Goal: Task Accomplishment & Management: Use online tool/utility

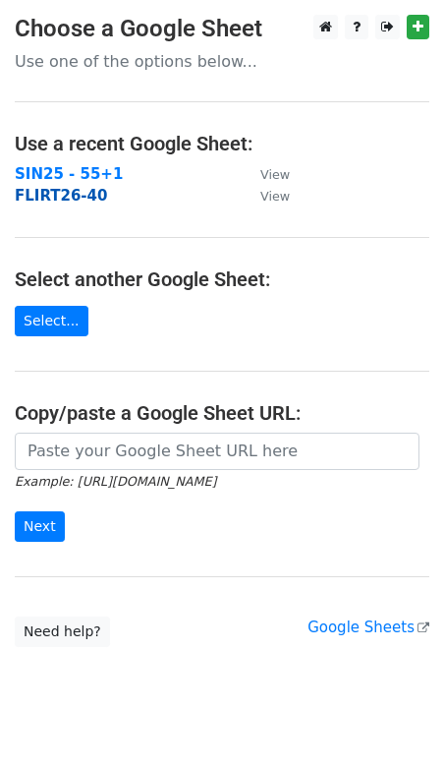
click at [63, 198] on strong "FLIRT26-40" at bounding box center [61, 196] width 92 height 18
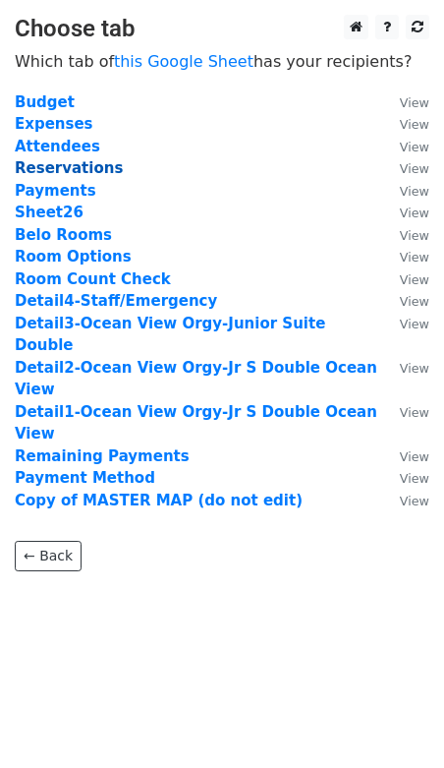
click at [66, 169] on strong "Reservations" at bounding box center [69, 168] width 108 height 18
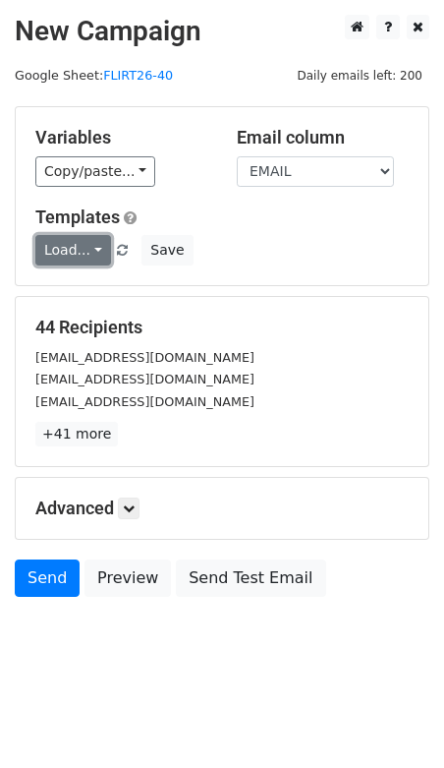
click at [77, 246] on link "Load..." at bounding box center [73, 250] width 76 height 30
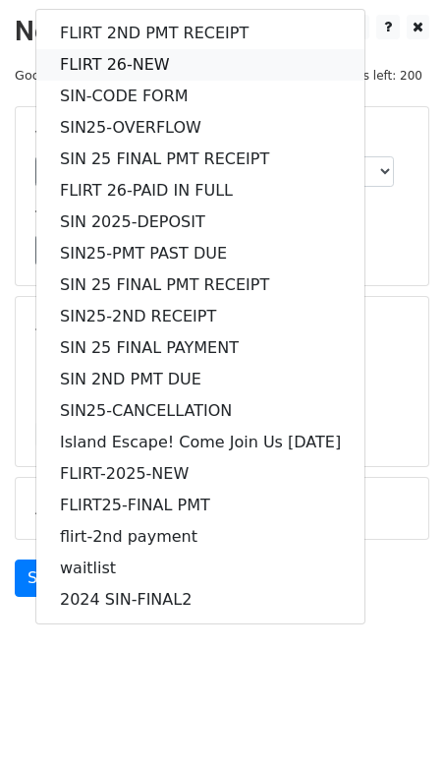
click at [100, 63] on link "FLIRT 26-NEW" at bounding box center [200, 64] width 328 height 31
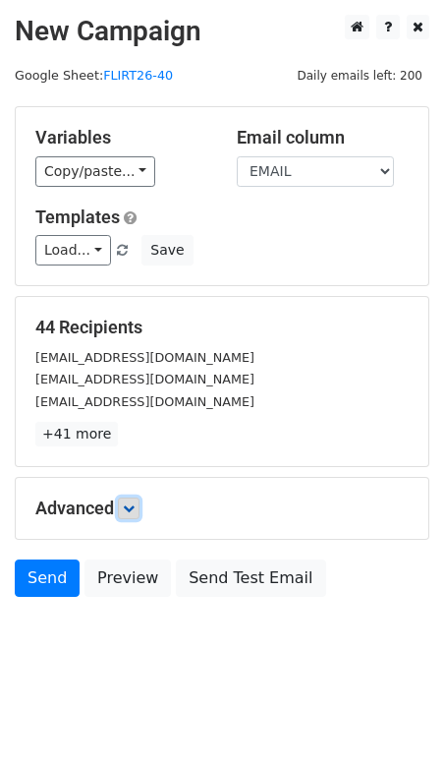
click at [130, 505] on icon at bounding box center [129, 508] width 12 height 12
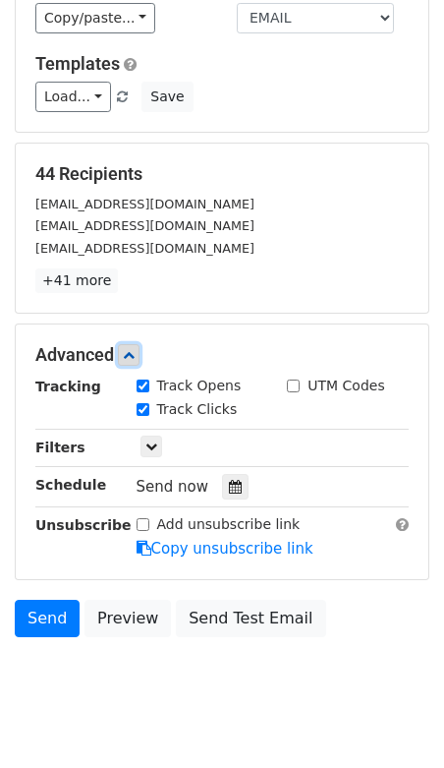
scroll to position [160, 0]
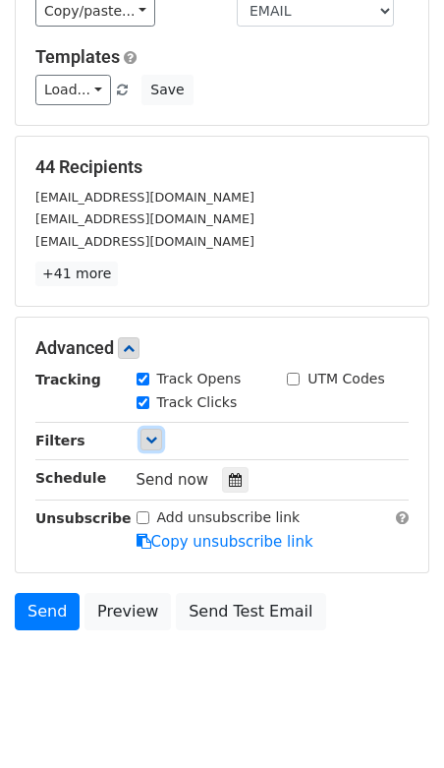
click at [148, 435] on icon at bounding box center [152, 440] width 12 height 12
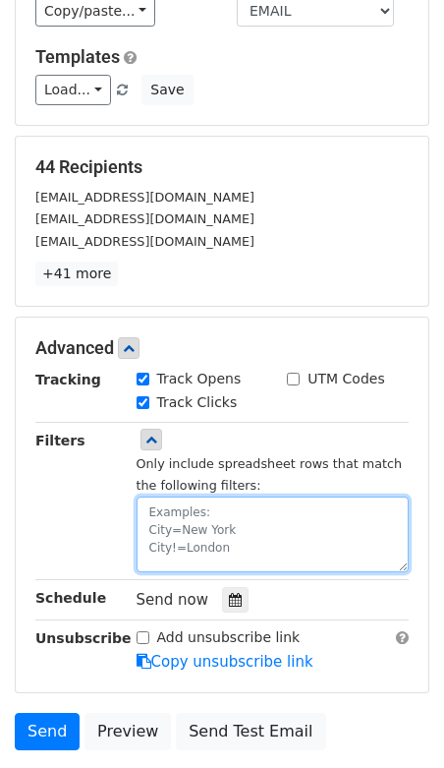
click at [180, 519] on textarea at bounding box center [273, 535] width 273 height 76
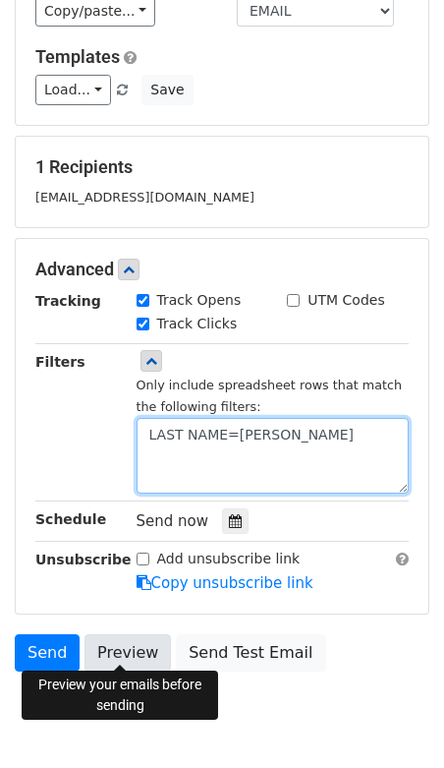
type textarea "LAST NAME=Vasquez"
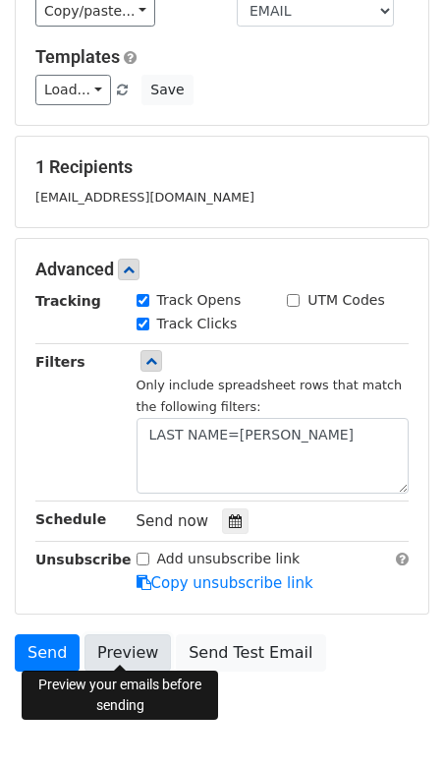
click at [118, 649] on link "Preview" at bounding box center [128, 652] width 87 height 37
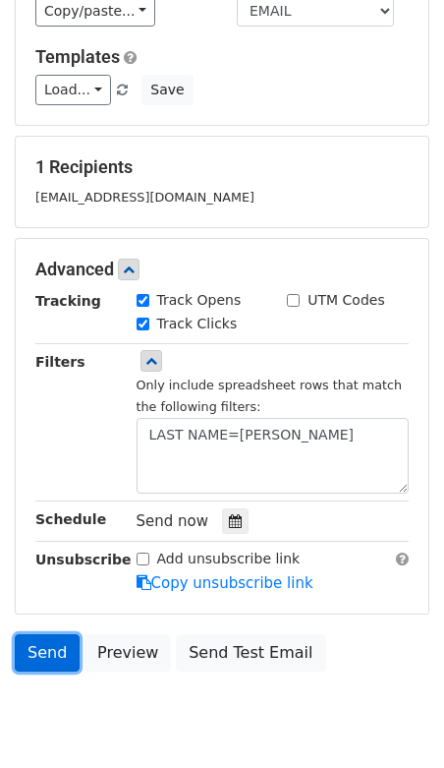
click at [42, 644] on link "Send" at bounding box center [47, 652] width 65 height 37
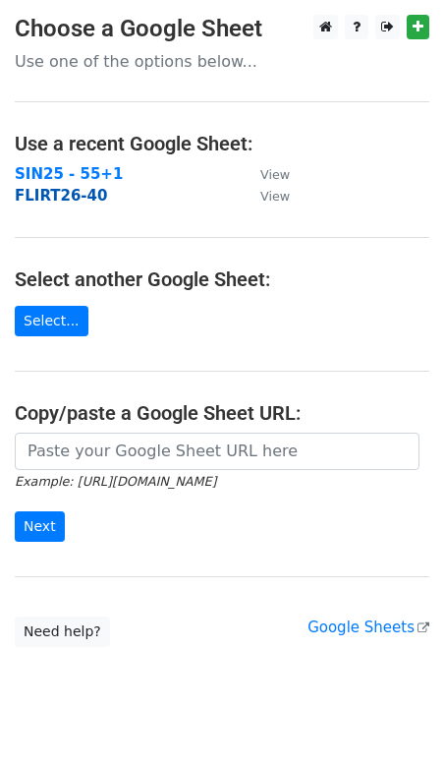
click at [70, 198] on strong "FLIRT26-40" at bounding box center [61, 196] width 92 height 18
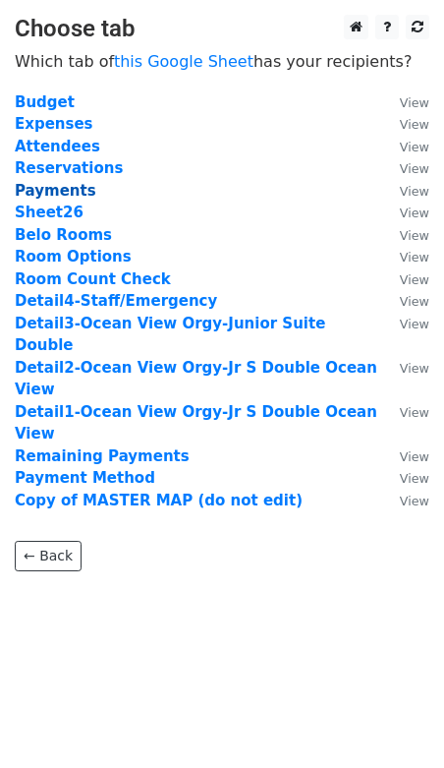
click at [65, 192] on strong "Payments" at bounding box center [56, 191] width 82 height 18
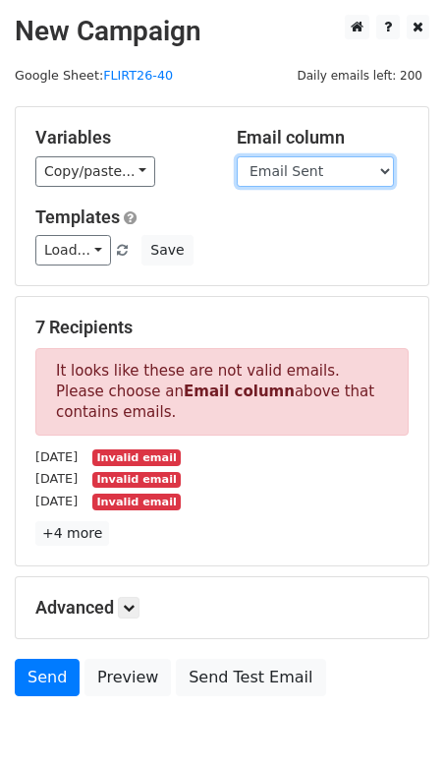
click at [270, 176] on select "Guest Date Type Method AmountDue AmountPaid TransactionFeeOverride TransactionF…" at bounding box center [315, 171] width 157 height 30
select select "Recipient"
click at [237, 156] on select "Guest Date Type Method AmountDue AmountPaid TransactionFeeOverride TransactionF…" at bounding box center [315, 171] width 157 height 30
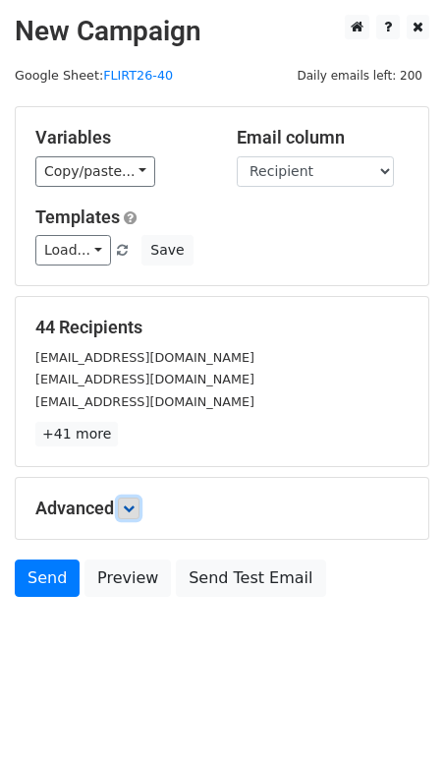
click at [129, 513] on link at bounding box center [129, 509] width 22 height 22
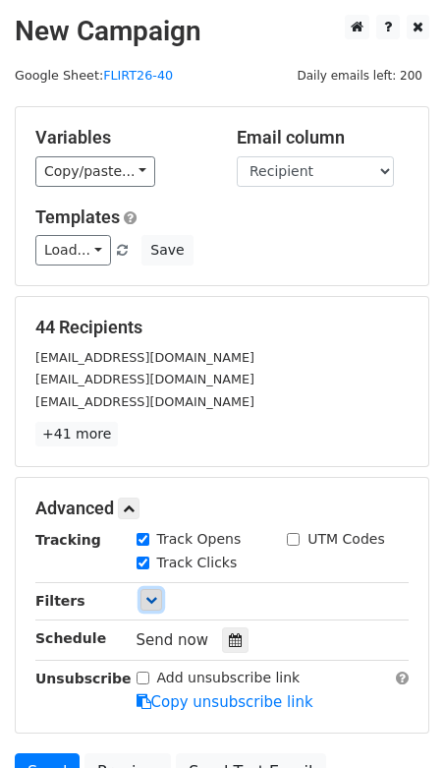
click at [147, 599] on icon at bounding box center [152, 600] width 12 height 12
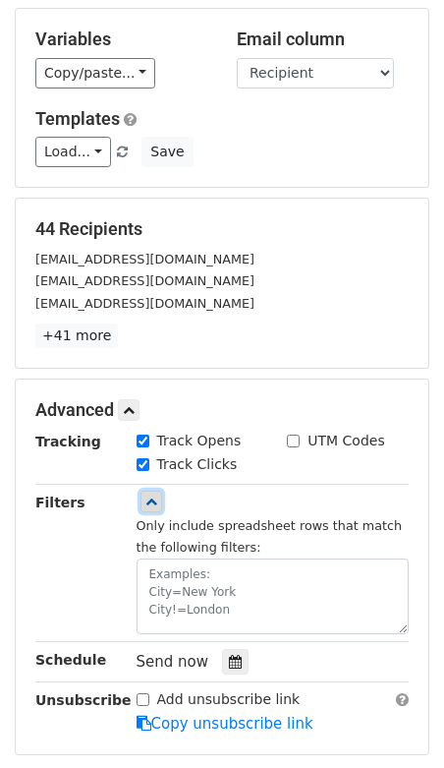
scroll to position [114, 0]
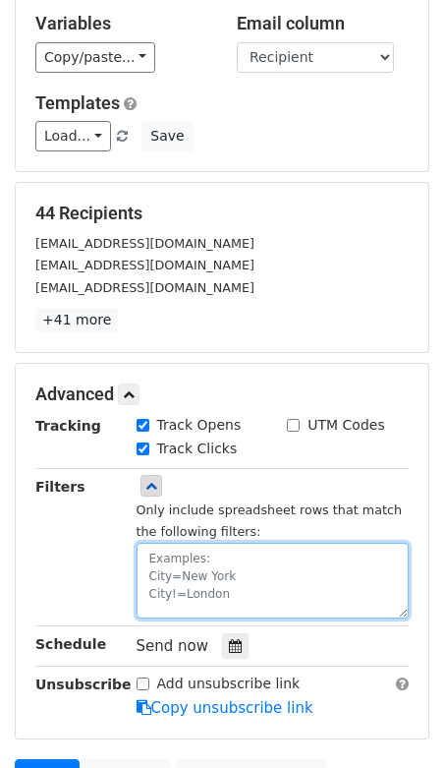
click at [163, 573] on textarea at bounding box center [273, 581] width 273 height 76
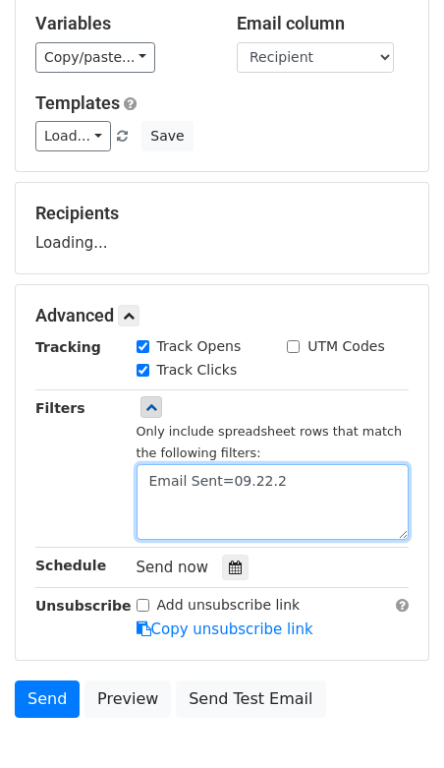
type textarea "Email Sent=[DATE]"
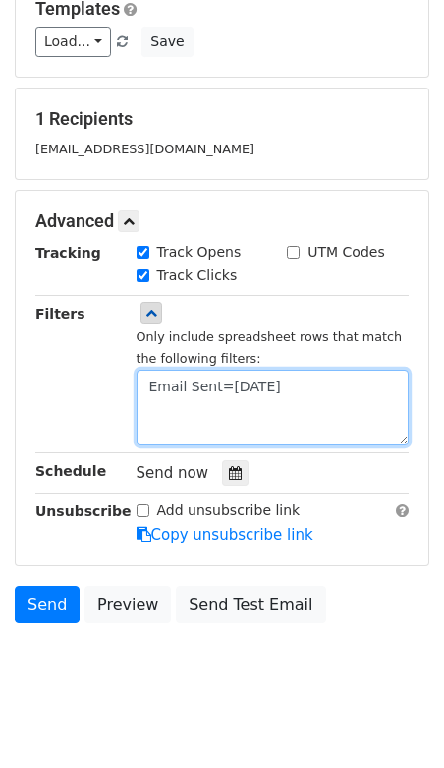
scroll to position [223, 0]
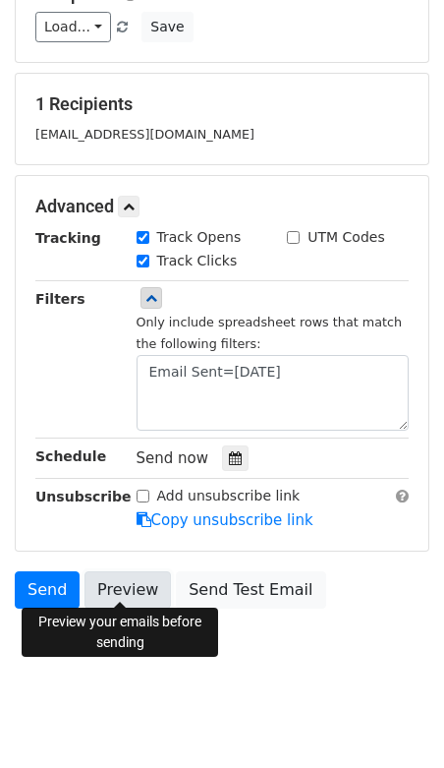
click at [114, 582] on link "Preview" at bounding box center [128, 589] width 87 height 37
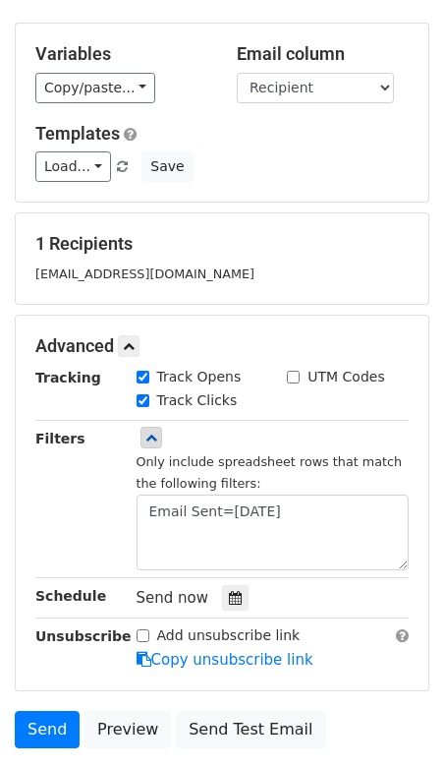
scroll to position [0, 0]
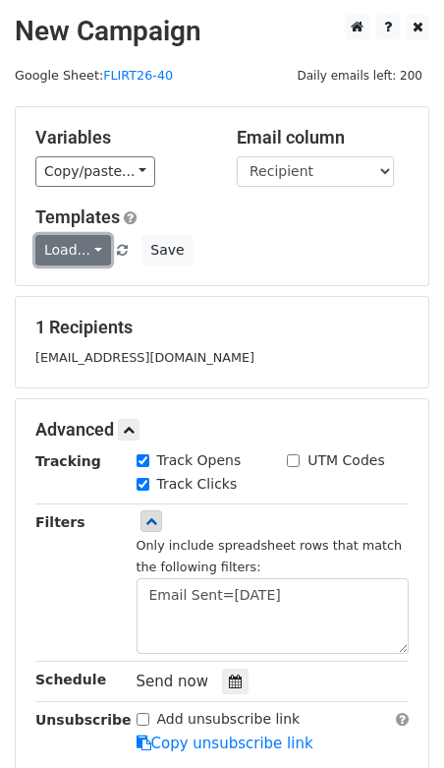
click at [96, 249] on link "Load..." at bounding box center [73, 250] width 76 height 30
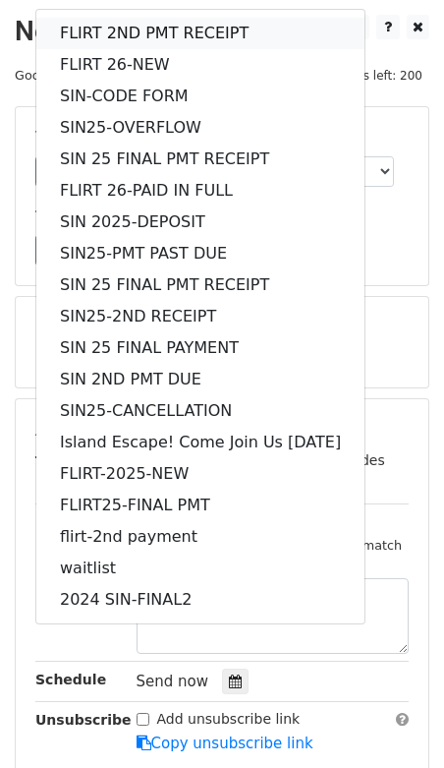
click at [131, 29] on link "FLIRT 2ND PMT RECEIPT" at bounding box center [200, 33] width 328 height 31
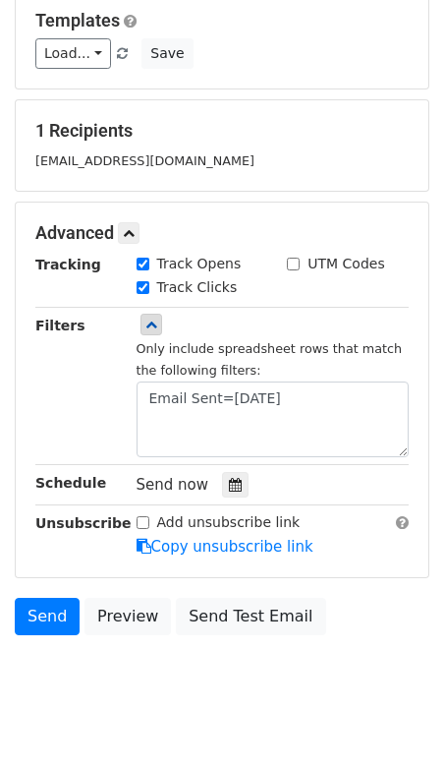
scroll to position [223, 0]
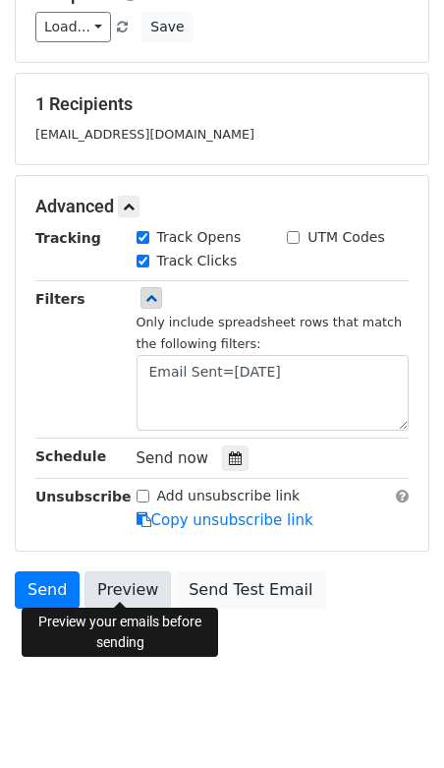
click at [118, 573] on link "Preview" at bounding box center [128, 589] width 87 height 37
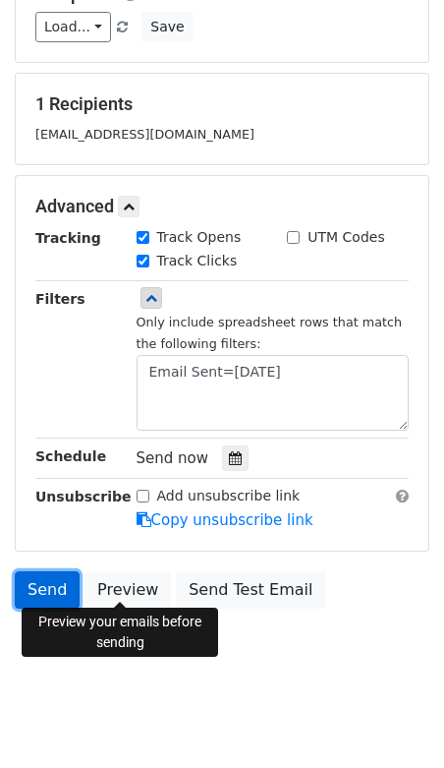
click at [45, 593] on link "Send" at bounding box center [47, 589] width 65 height 37
